Goal: Task Accomplishment & Management: Complete application form

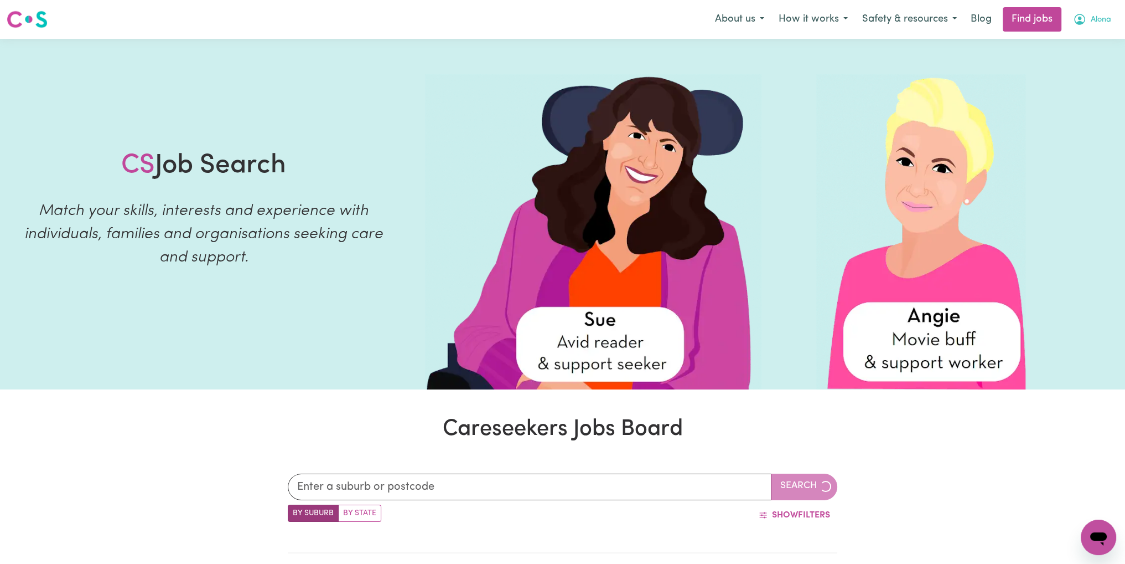
click at [1105, 19] on span "Alona" at bounding box center [1101, 20] width 20 height 12
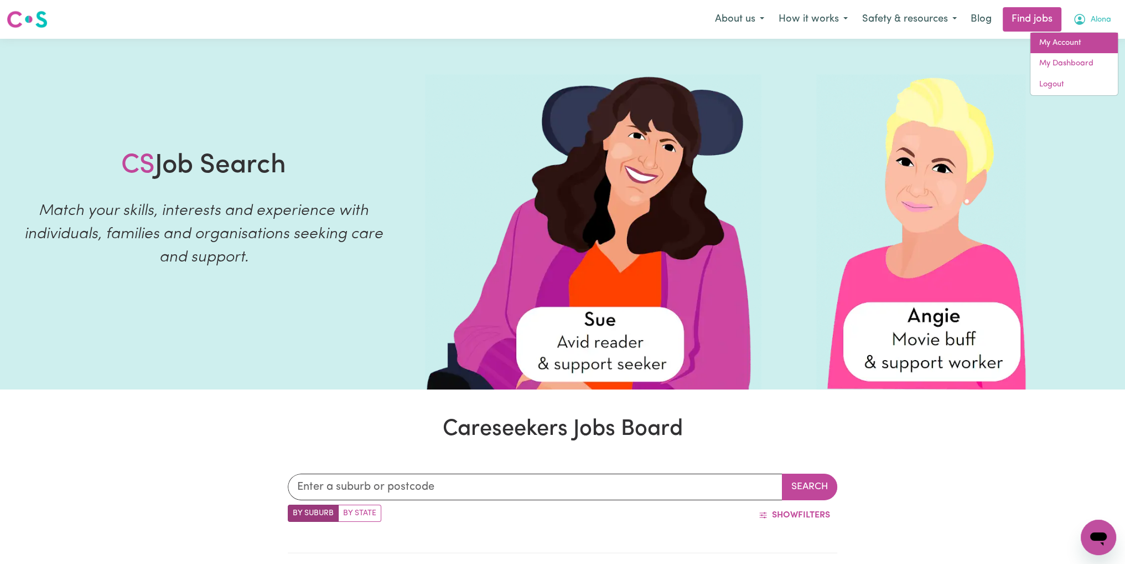
click at [1067, 38] on link "My Account" at bounding box center [1074, 43] width 87 height 21
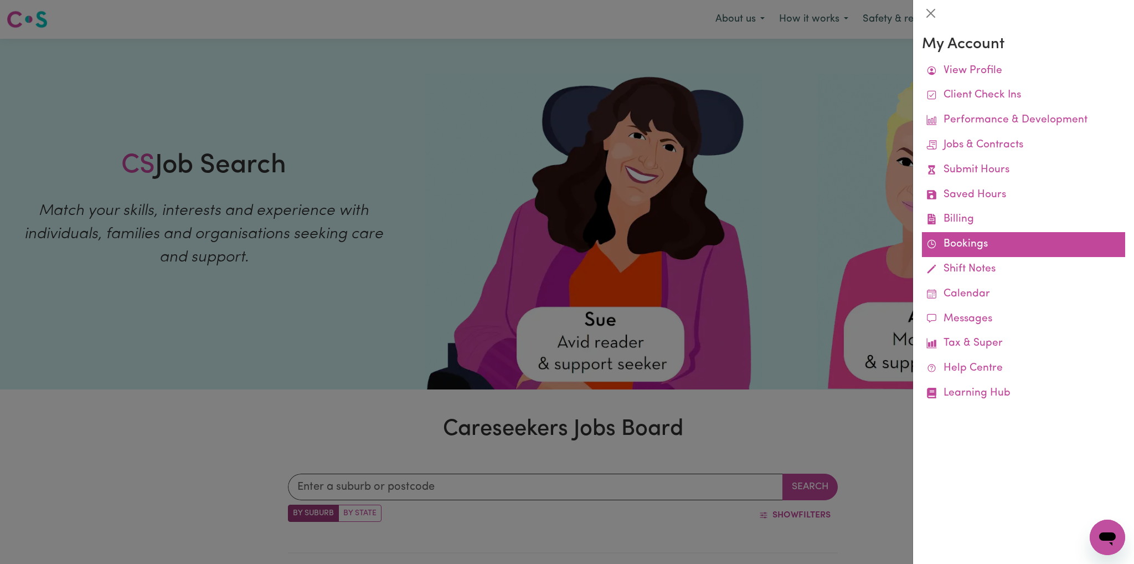
click at [973, 245] on link "Bookings" at bounding box center [1023, 244] width 203 height 25
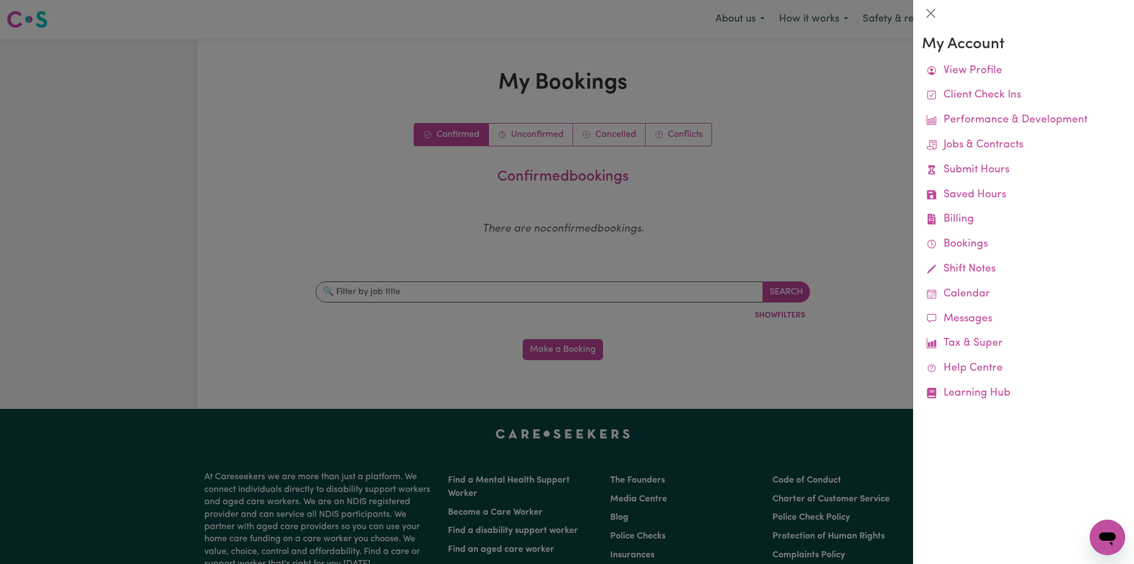
click at [527, 137] on div at bounding box center [567, 282] width 1134 height 564
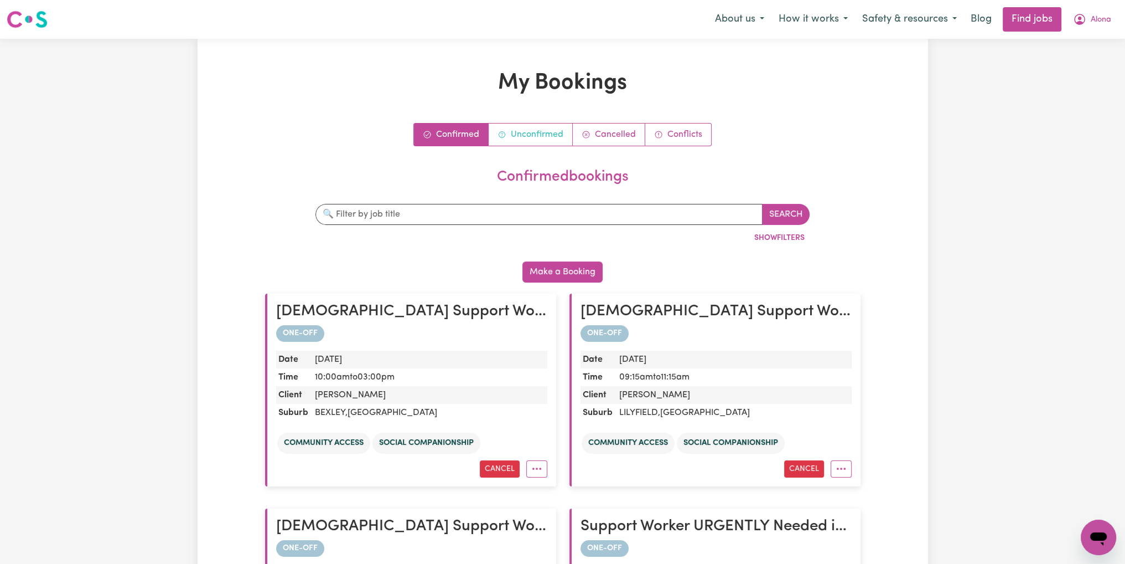
click at [531, 135] on link "Unconfirmed" at bounding box center [531, 134] width 84 height 22
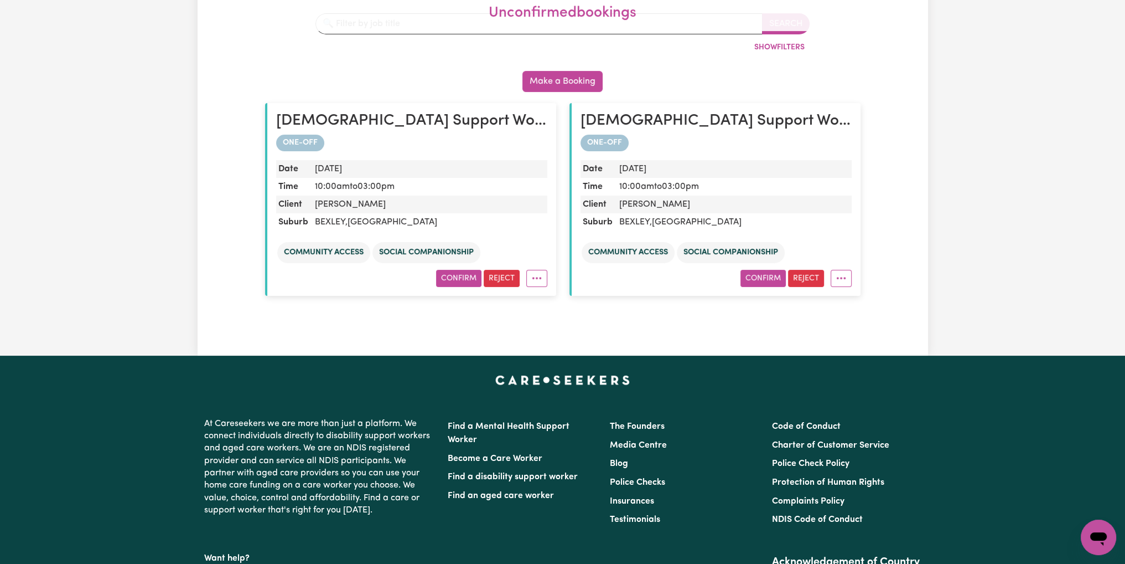
scroll to position [221, 0]
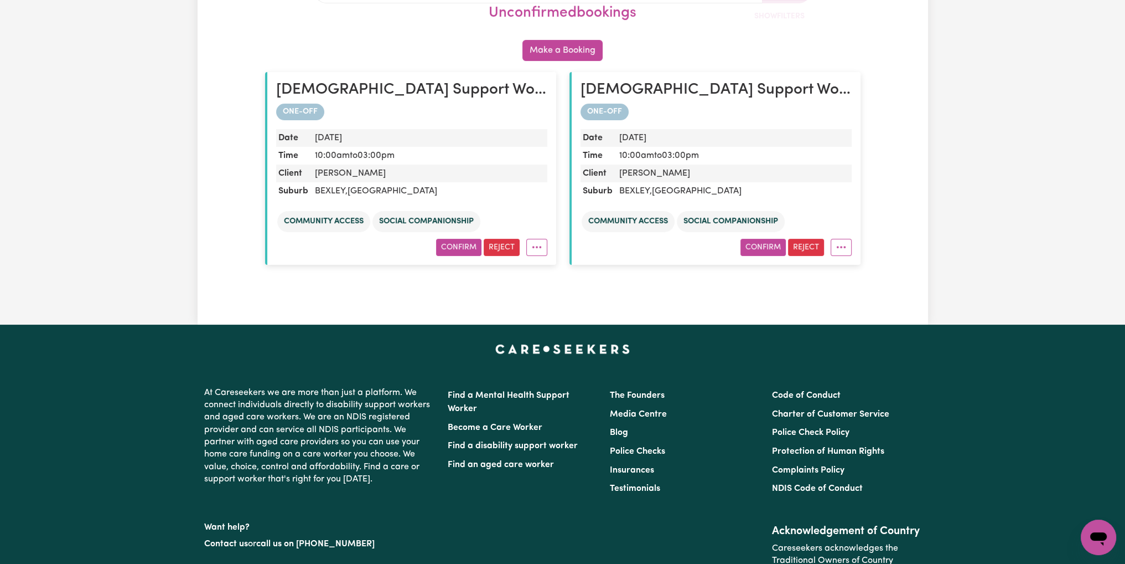
drag, startPoint x: 469, startPoint y: 246, endPoint x: 514, endPoint y: 253, distance: 44.8
click at [471, 247] on button "Confirm" at bounding box center [458, 247] width 45 height 17
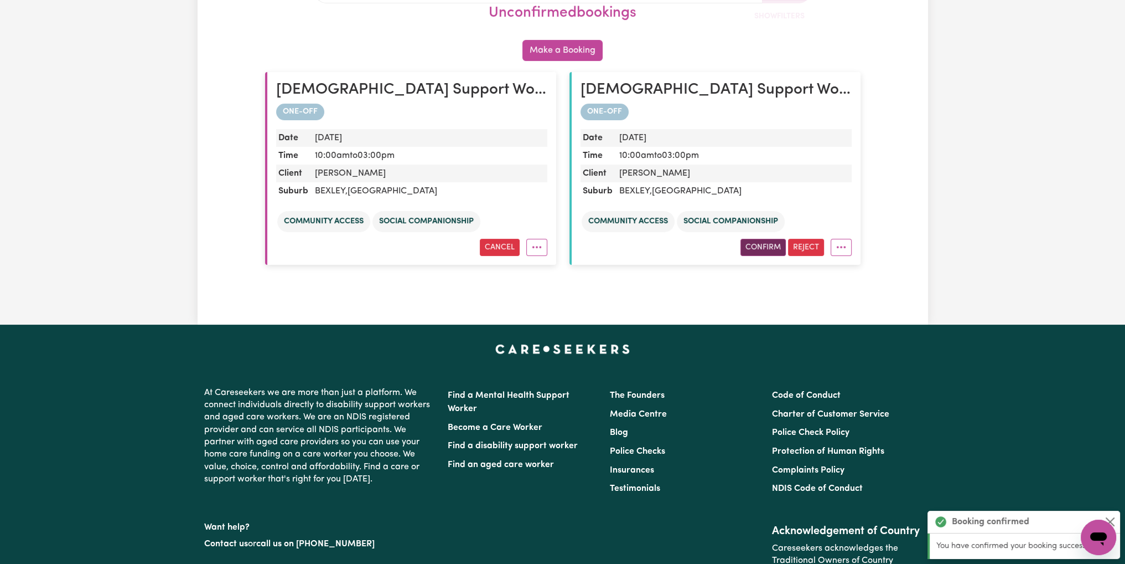
click at [750, 247] on button "Confirm" at bounding box center [763, 247] width 45 height 17
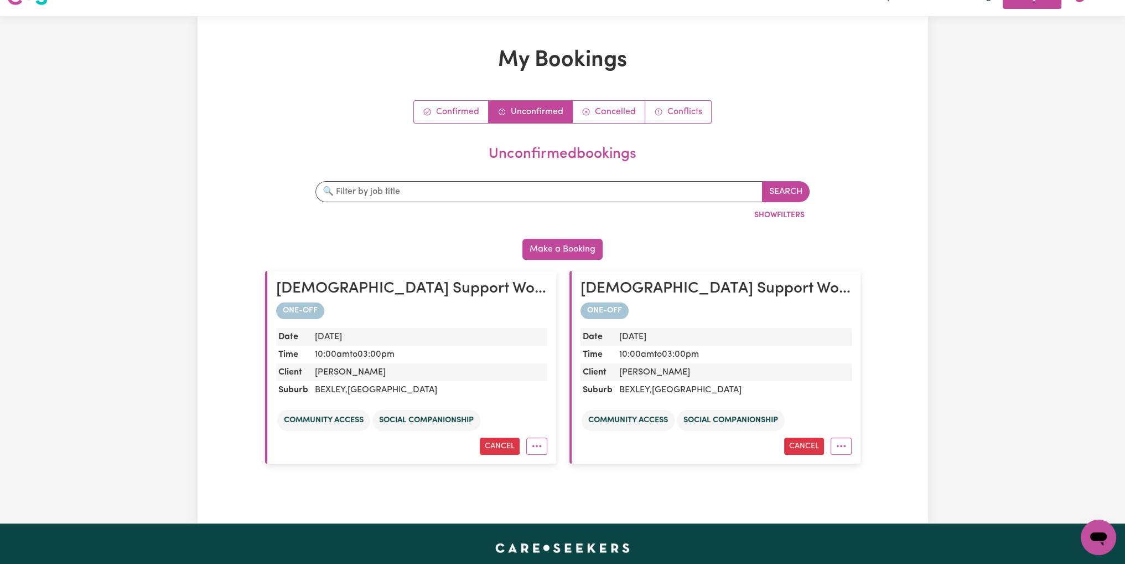
scroll to position [0, 0]
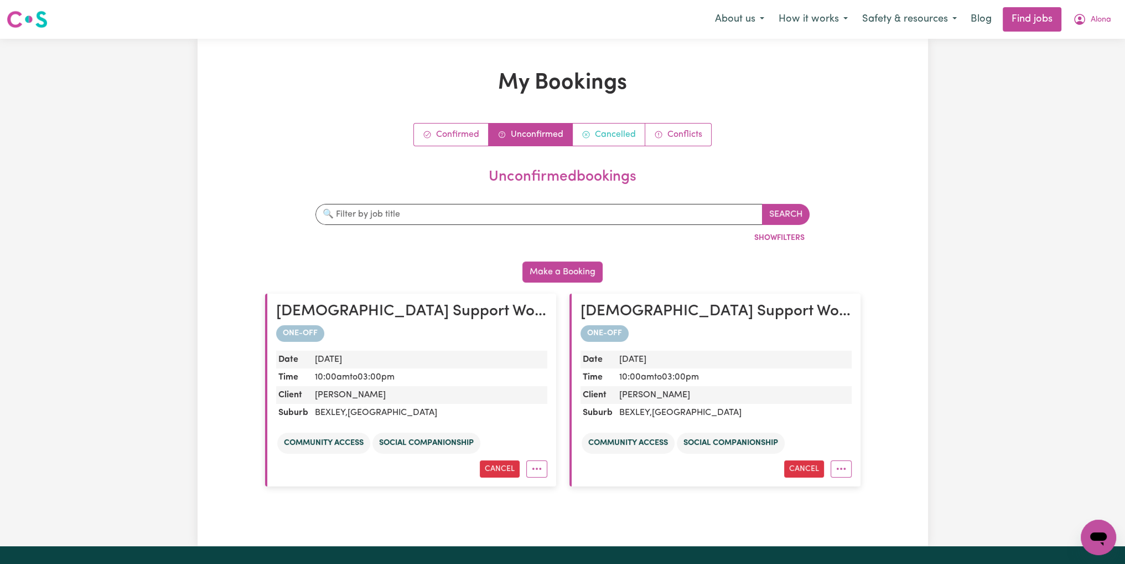
click at [598, 135] on link "Cancelled" at bounding box center [609, 134] width 73 height 22
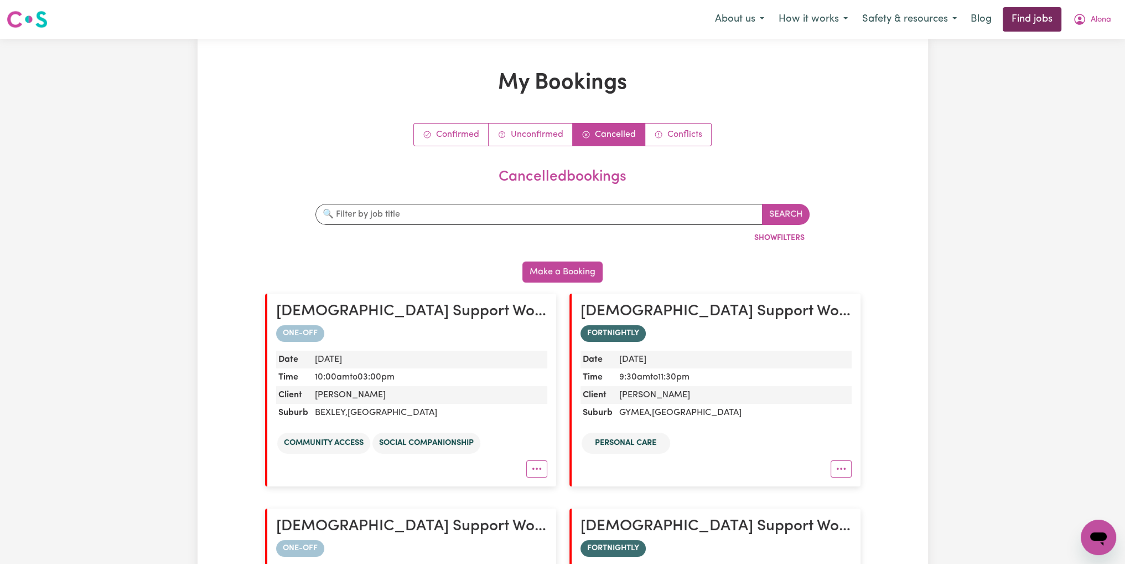
click at [1035, 22] on link "Find jobs" at bounding box center [1032, 19] width 59 height 24
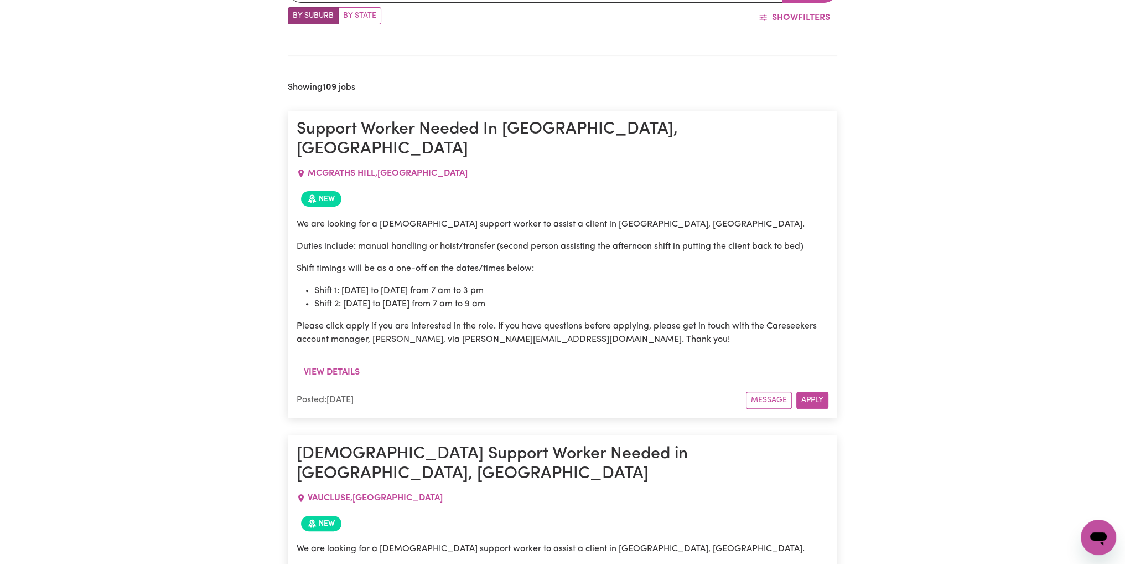
scroll to position [498, 0]
drag, startPoint x: 550, startPoint y: 202, endPoint x: 606, endPoint y: 200, distance: 56.5
click at [606, 216] on p "We are looking for a [DEMOGRAPHIC_DATA] support worker to assist a client in [G…" at bounding box center [563, 222] width 532 height 13
copy p "McGraths Hill"
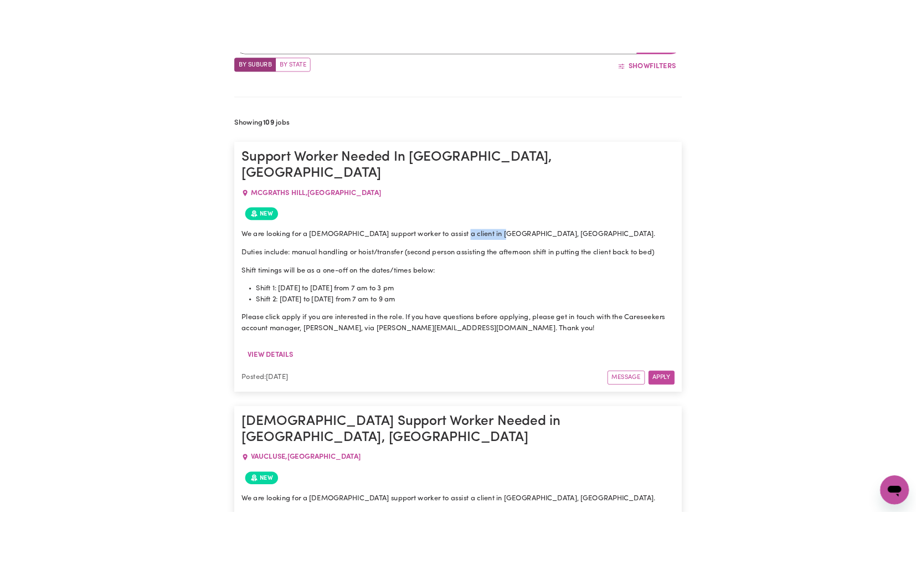
scroll to position [448, 0]
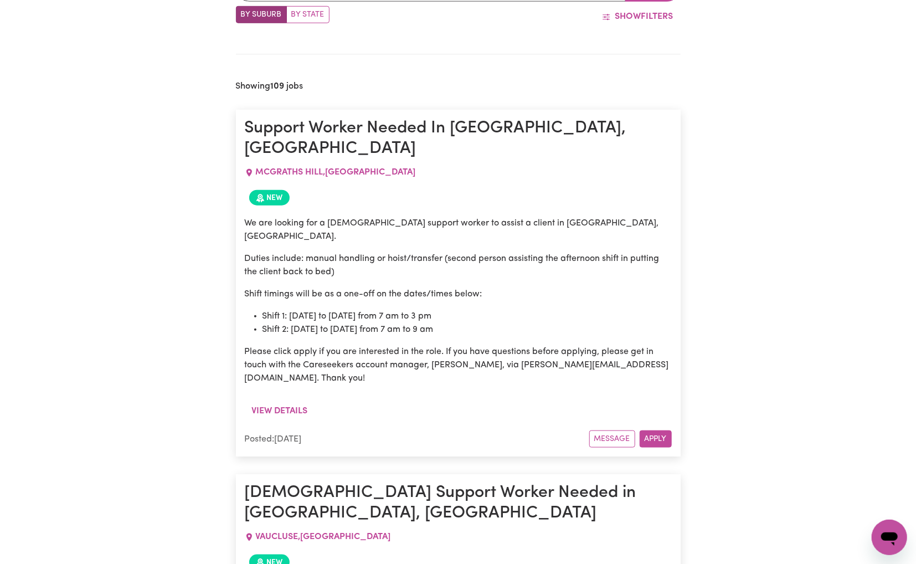
click at [475, 216] on p "We are looking for a [DEMOGRAPHIC_DATA] support worker to assist a client in [G…" at bounding box center [458, 229] width 427 height 27
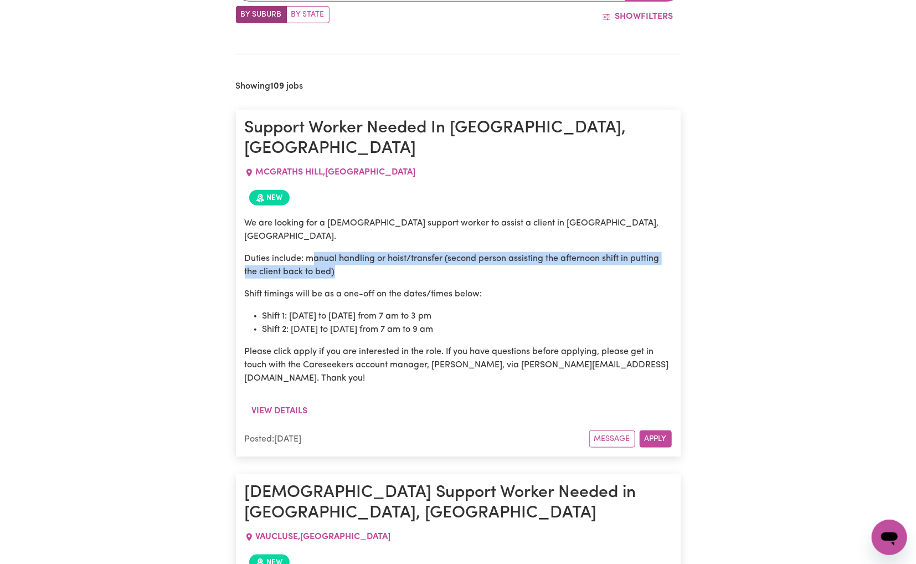
drag, startPoint x: 311, startPoint y: 224, endPoint x: 435, endPoint y: 235, distance: 124.4
click at [435, 252] on p "Duties include: manual handling or hoist/transfer (second person assisting the …" at bounding box center [458, 265] width 427 height 27
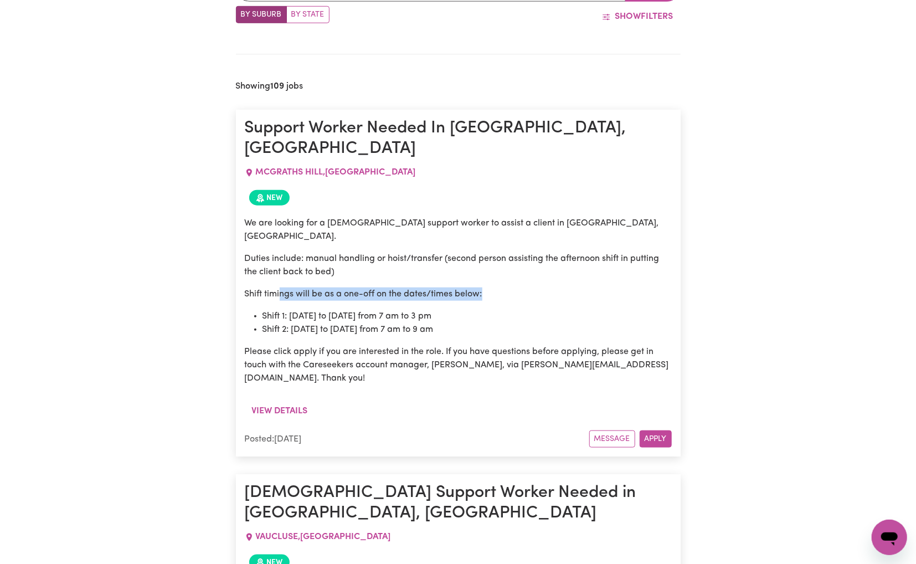
drag, startPoint x: 279, startPoint y: 259, endPoint x: 531, endPoint y: 259, distance: 252.4
click at [531, 287] on p "Shift timings will be as a one-off on the dates/times below:" at bounding box center [458, 293] width 427 height 13
click at [555, 287] on p "Shift timings will be as a one-off on the dates/times below:" at bounding box center [458, 293] width 427 height 13
click at [318, 323] on li "Shift 2: [DATE] to [DATE] from 7 am to 9 am" at bounding box center [466, 329] width 409 height 13
drag, startPoint x: 271, startPoint y: 283, endPoint x: 525, endPoint y: 282, distance: 254.1
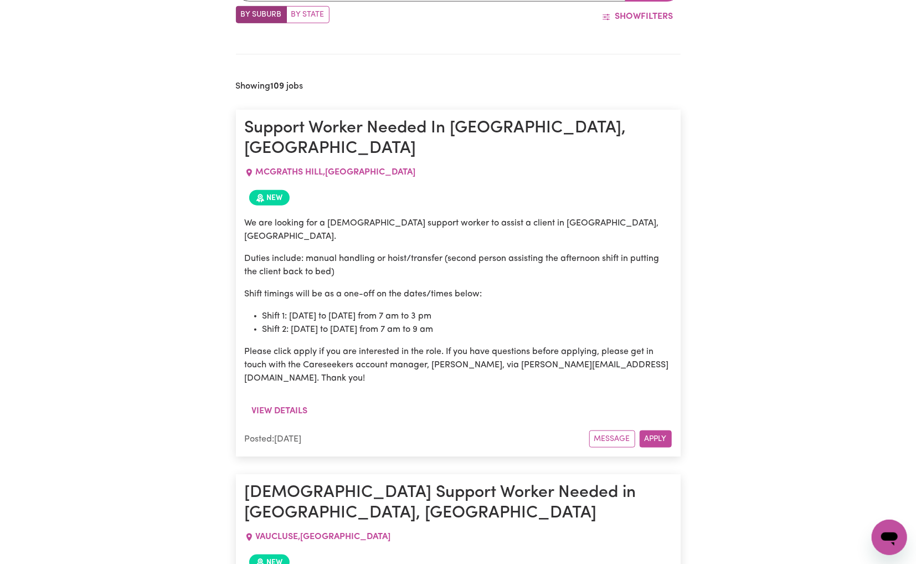
click at [525, 309] on li "Shift 1: [DATE] to [DATE] from 7 am to 3 pm" at bounding box center [466, 315] width 409 height 13
click at [543, 273] on div "We are looking for a [DEMOGRAPHIC_DATA] support worker to assist a client in [G…" at bounding box center [458, 300] width 427 height 168
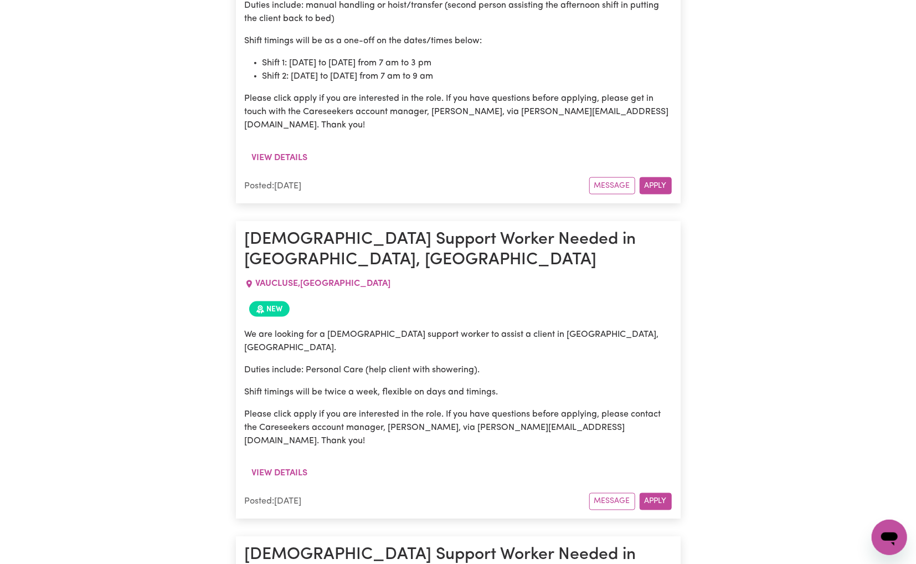
scroll to position [725, 0]
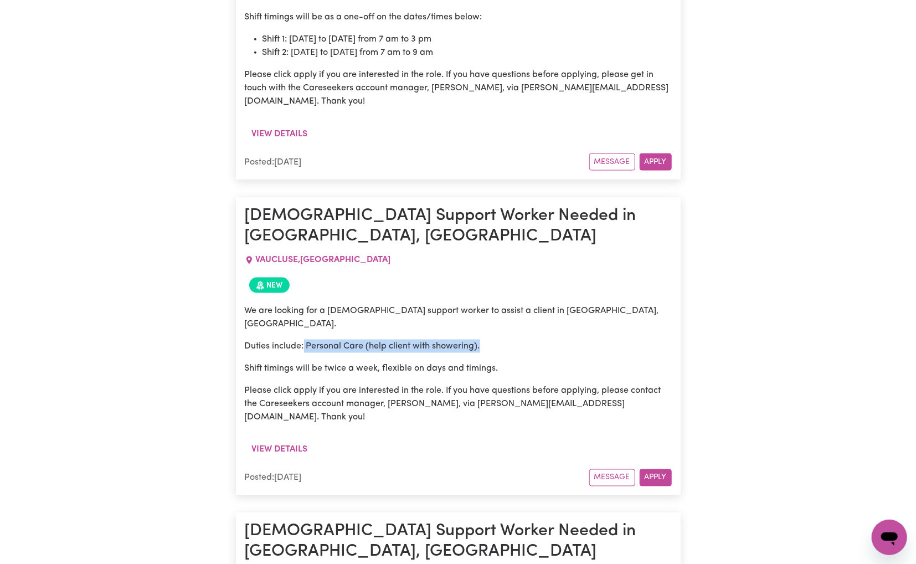
drag, startPoint x: 303, startPoint y: 261, endPoint x: 536, endPoint y: 258, distance: 232.5
click at [536, 339] on p "Duties include: Personal Care (help client with showering)." at bounding box center [458, 345] width 427 height 13
click at [582, 339] on p "Duties include: Personal Care (help client with showering)." at bounding box center [458, 345] width 427 height 13
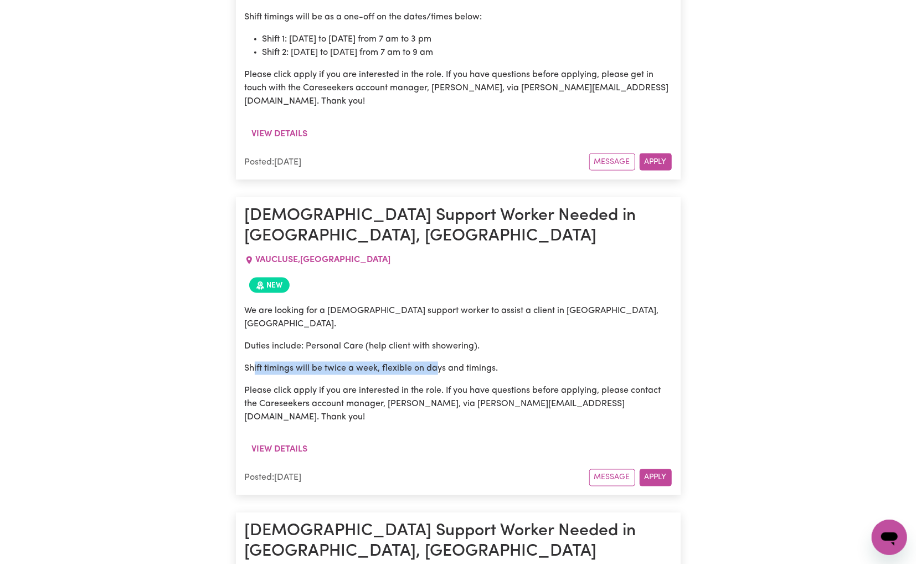
drag, startPoint x: 252, startPoint y: 282, endPoint x: 478, endPoint y: 280, distance: 225.9
click at [441, 361] on p "Shift timings will be twice a week, flexible on days and timings." at bounding box center [458, 367] width 427 height 13
click at [569, 339] on p "Duties include: Personal Care (help client with showering)." at bounding box center [458, 345] width 427 height 13
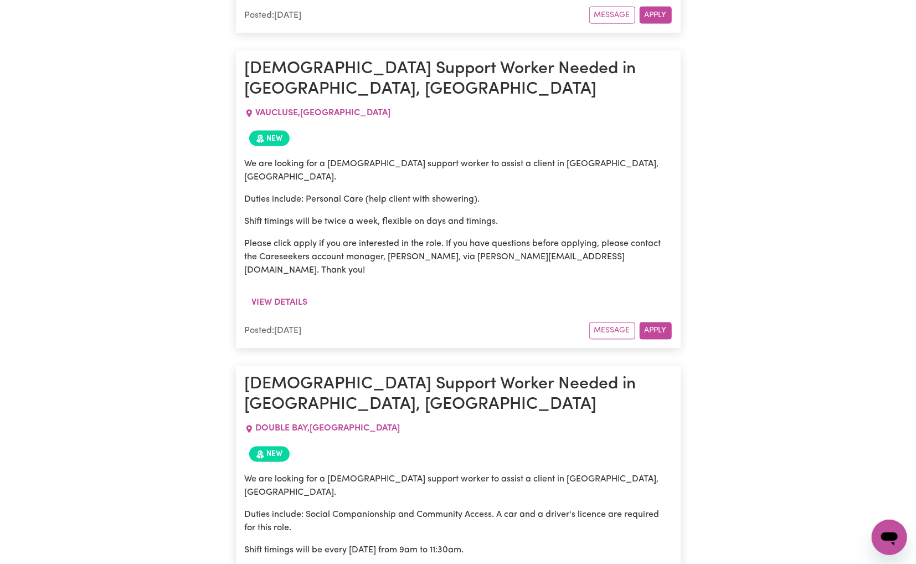
scroll to position [891, 0]
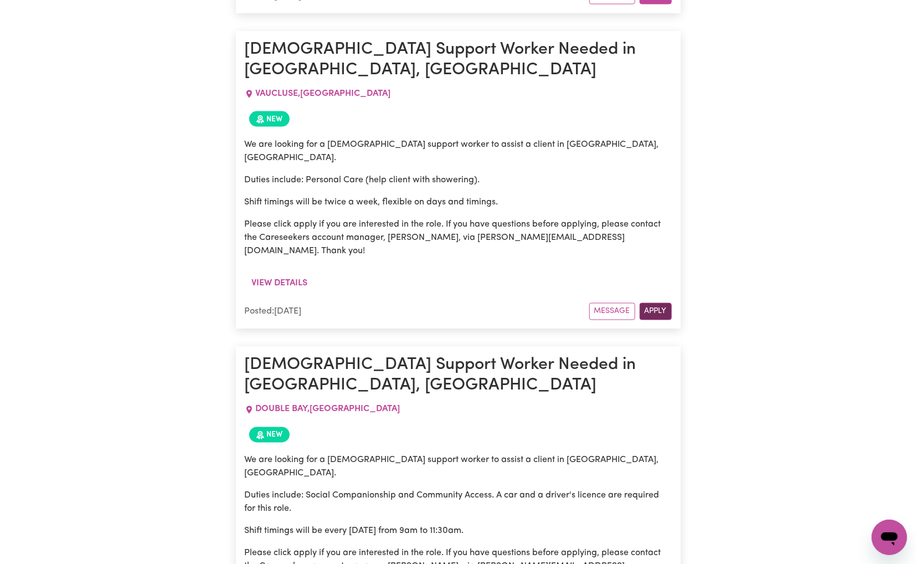
click at [653, 303] on button "Apply" at bounding box center [655, 311] width 32 height 17
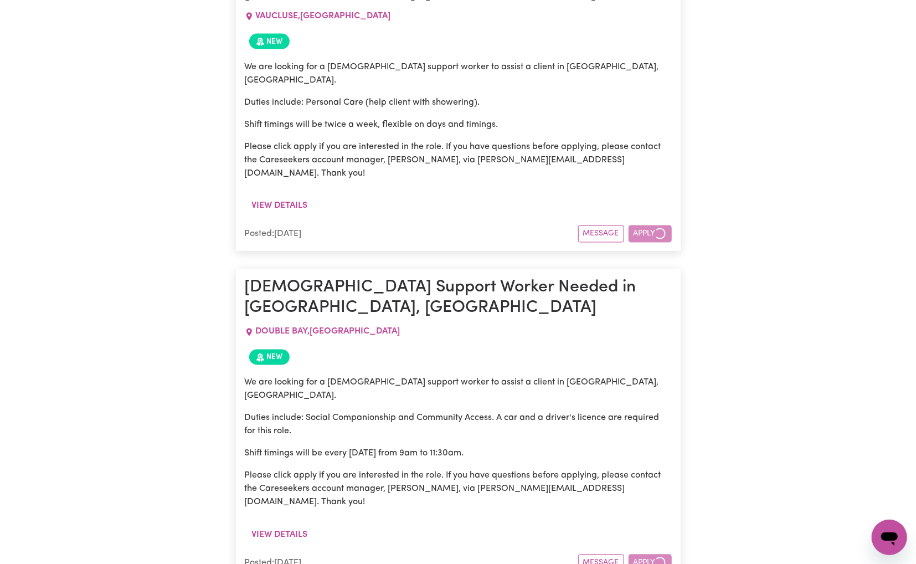
scroll to position [1002, 0]
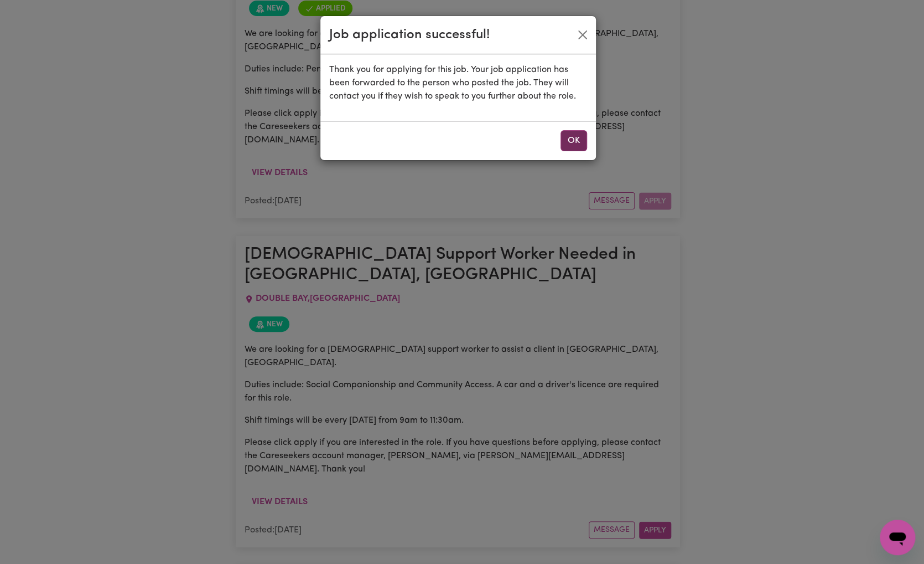
click at [572, 140] on button "OK" at bounding box center [574, 140] width 27 height 21
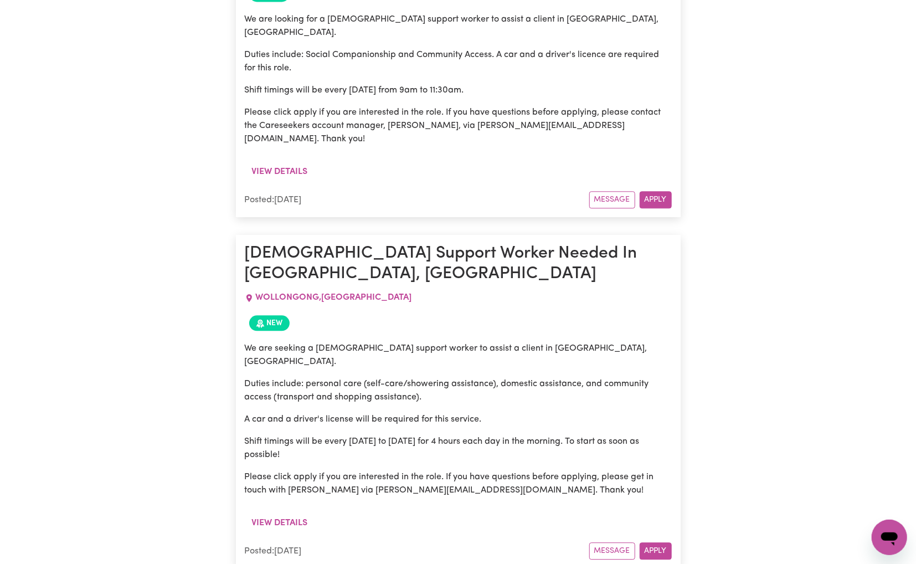
scroll to position [1334, 0]
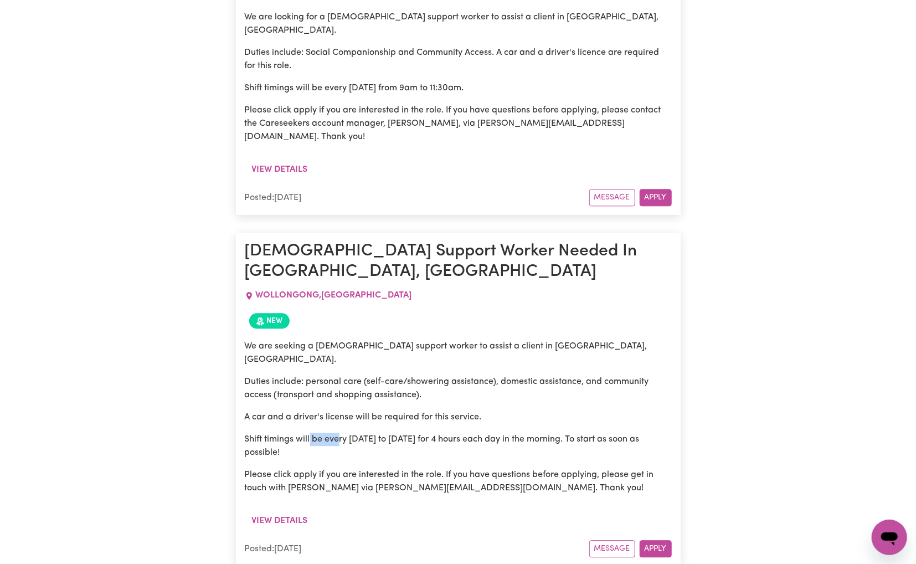
drag, startPoint x: 309, startPoint y: 267, endPoint x: 346, endPoint y: 266, distance: 36.5
click at [346, 432] on p "Shift timings will be every [DATE] to [DATE] for 4 hours each day in the mornin…" at bounding box center [458, 445] width 427 height 27
click at [524, 375] on p "Duties include: personal care (self-care/showering assistance), domestic assist…" at bounding box center [458, 388] width 427 height 27
click at [445, 432] on p "Shift timings will be every [DATE] to [DATE] for 4 hours each day in the mornin…" at bounding box center [458, 445] width 427 height 27
click at [375, 432] on p "Shift timings will be every [DATE] to [DATE] for 4 hours each day in the mornin…" at bounding box center [458, 445] width 427 height 27
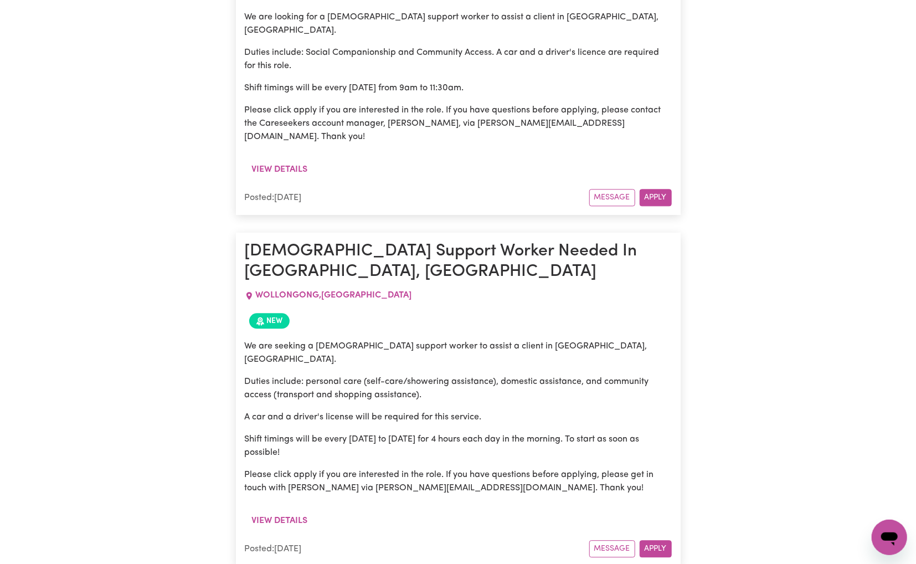
click at [550, 468] on p "Please click apply if you are interested in the role. If you have questions bef…" at bounding box center [458, 481] width 427 height 27
click at [655, 540] on button "Apply" at bounding box center [655, 548] width 32 height 17
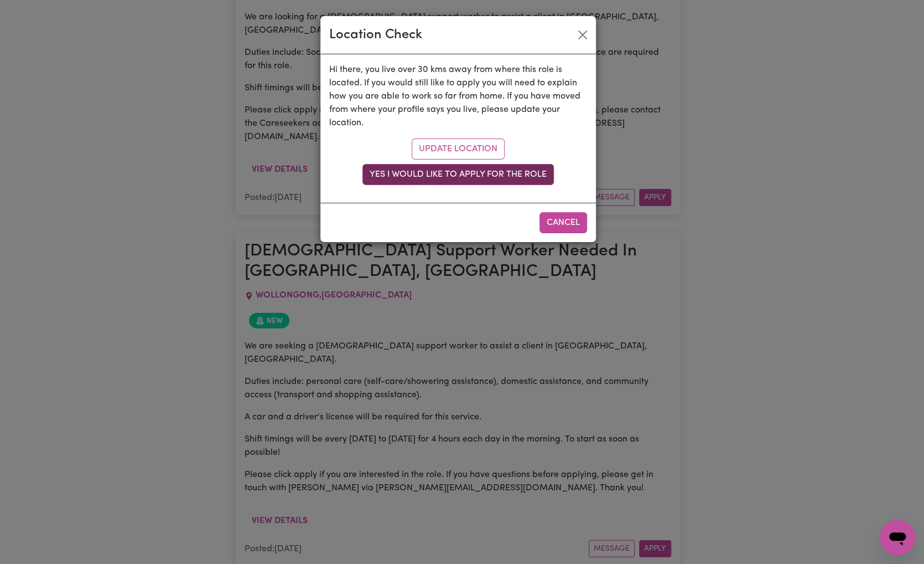
click at [455, 179] on button "Yes I would like to apply for the role" at bounding box center [459, 174] width 192 height 21
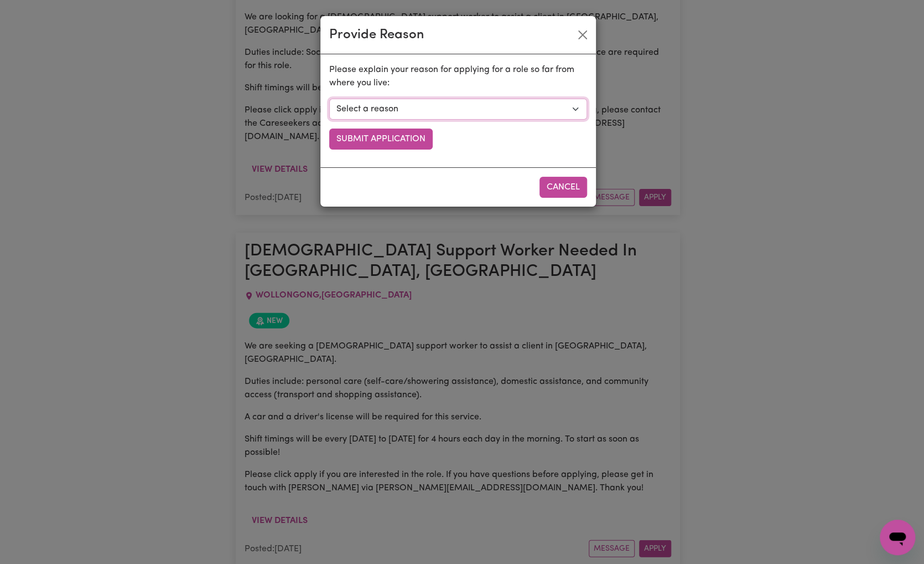
click at [466, 111] on select "Select a reason I currently travel to this area for work or other personal reas…" at bounding box center [458, 109] width 258 height 21
select select "I am open to longer shifts that make the travel worthwhile"
click at [329, 99] on select "Select a reason I currently travel to this area for work or other personal reas…" at bounding box center [458, 109] width 258 height 21
click at [398, 143] on button "Submit Application" at bounding box center [381, 138] width 104 height 21
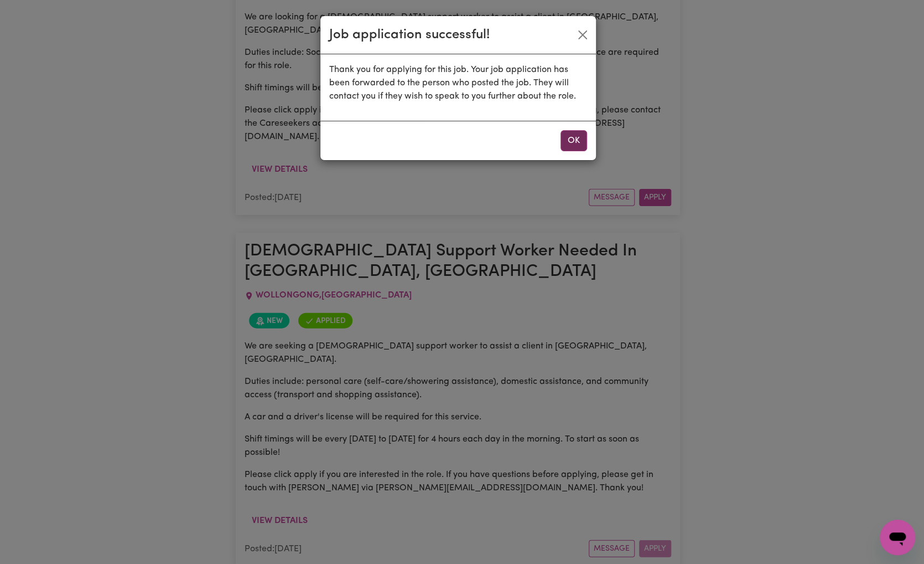
click at [577, 137] on button "OK" at bounding box center [574, 140] width 27 height 21
